Goal: Transaction & Acquisition: Purchase product/service

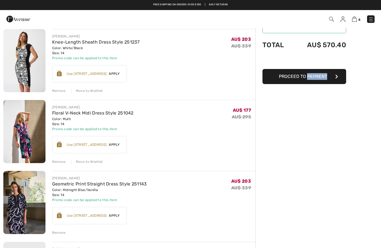
scroll to position [43, 0]
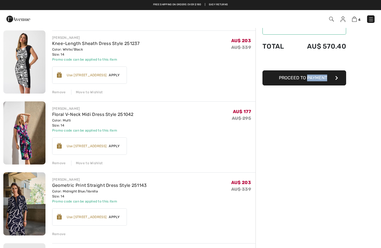
click at [91, 164] on div "Move to Wishlist" at bounding box center [87, 162] width 32 height 5
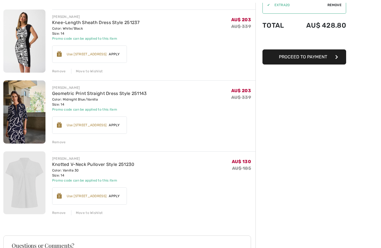
scroll to position [64, 0]
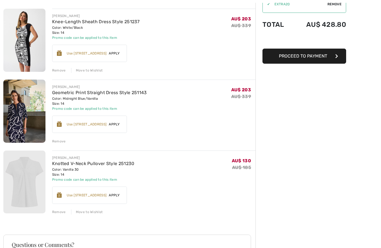
click at [59, 142] on div "Remove" at bounding box center [59, 141] width 14 height 5
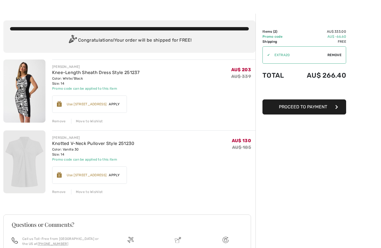
scroll to position [15, 0]
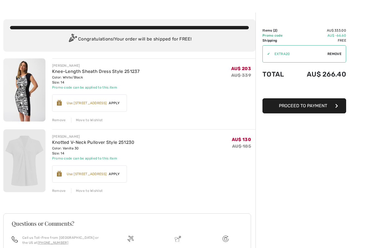
click at [310, 107] on span "Proceed to Payment" at bounding box center [303, 105] width 48 height 5
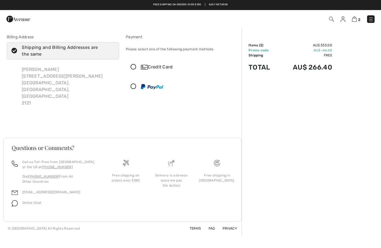
click at [132, 70] on div "Credit Card" at bounding box center [182, 67] width 112 height 17
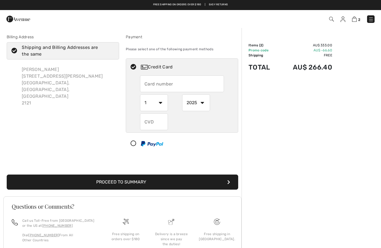
click at [158, 86] on input "text" at bounding box center [182, 83] width 84 height 17
type input "4052215203101301"
select select "8"
select select "2026"
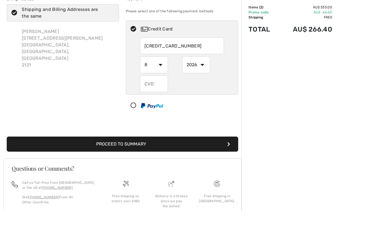
click at [149, 113] on input "text" at bounding box center [154, 121] width 28 height 17
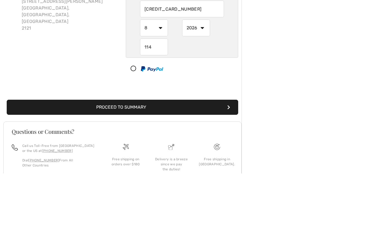
type input "114"
click at [118, 174] on button "Proceed to Summary" at bounding box center [122, 181] width 231 height 15
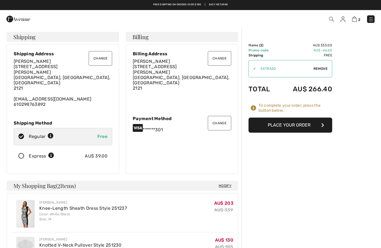
click at [300, 124] on button "Place Your Order" at bounding box center [290, 124] width 84 height 15
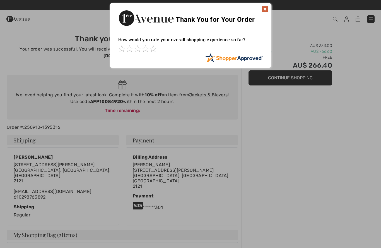
click at [317, 131] on div at bounding box center [190, 124] width 381 height 248
click at [43, 59] on div "Sorry! Something went wrong. Close Thank You for Your Order How would you rate …" at bounding box center [190, 35] width 381 height 71
click at [87, 171] on div at bounding box center [190, 124] width 381 height 248
click at [266, 8] on img at bounding box center [265, 9] width 7 height 7
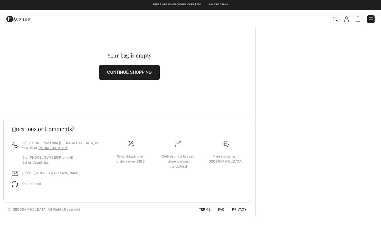
click at [347, 20] on img at bounding box center [346, 19] width 5 height 6
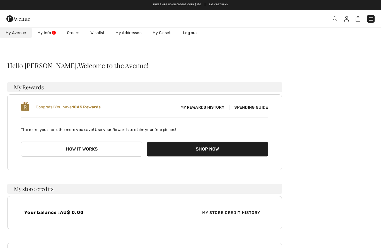
click at [348, 18] on img at bounding box center [346, 19] width 5 height 6
click at [74, 37] on link "Orders" at bounding box center [72, 33] width 23 height 10
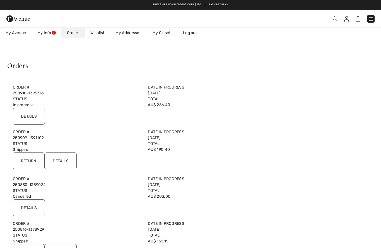
click at [65, 161] on input "Details" at bounding box center [61, 160] width 32 height 17
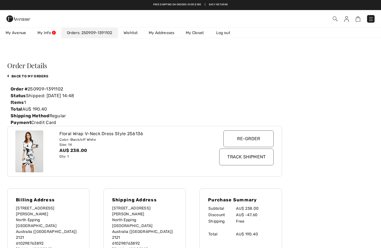
click at [258, 158] on input "Track Shipment" at bounding box center [246, 156] width 54 height 17
